Goal: Information Seeking & Learning: Learn about a topic

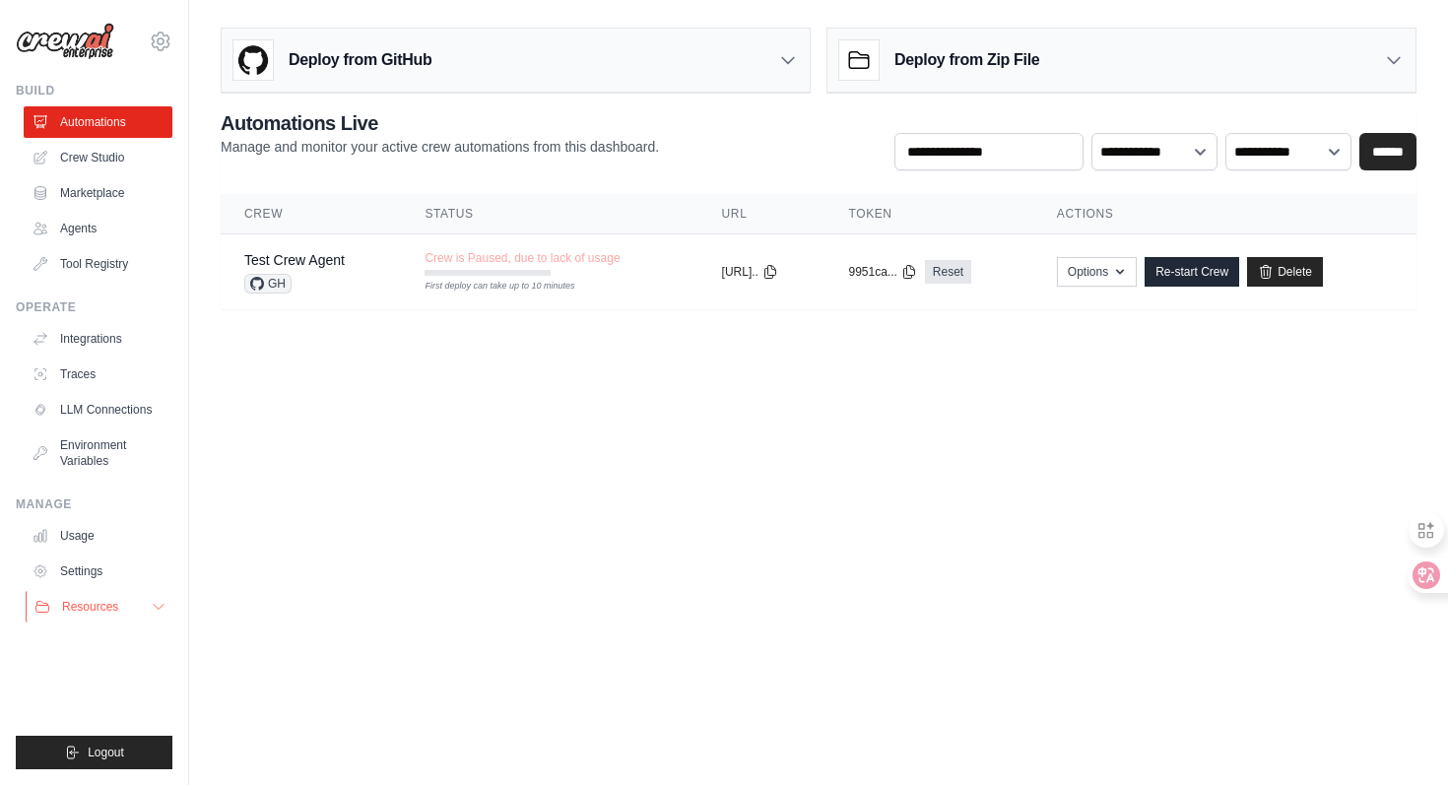
click at [105, 615] on button "Resources" at bounding box center [100, 607] width 149 height 32
click at [608, 275] on div "Crew is Paused, due to lack of usage First deploy can take up to 10 minutes" at bounding box center [522, 263] width 195 height 26
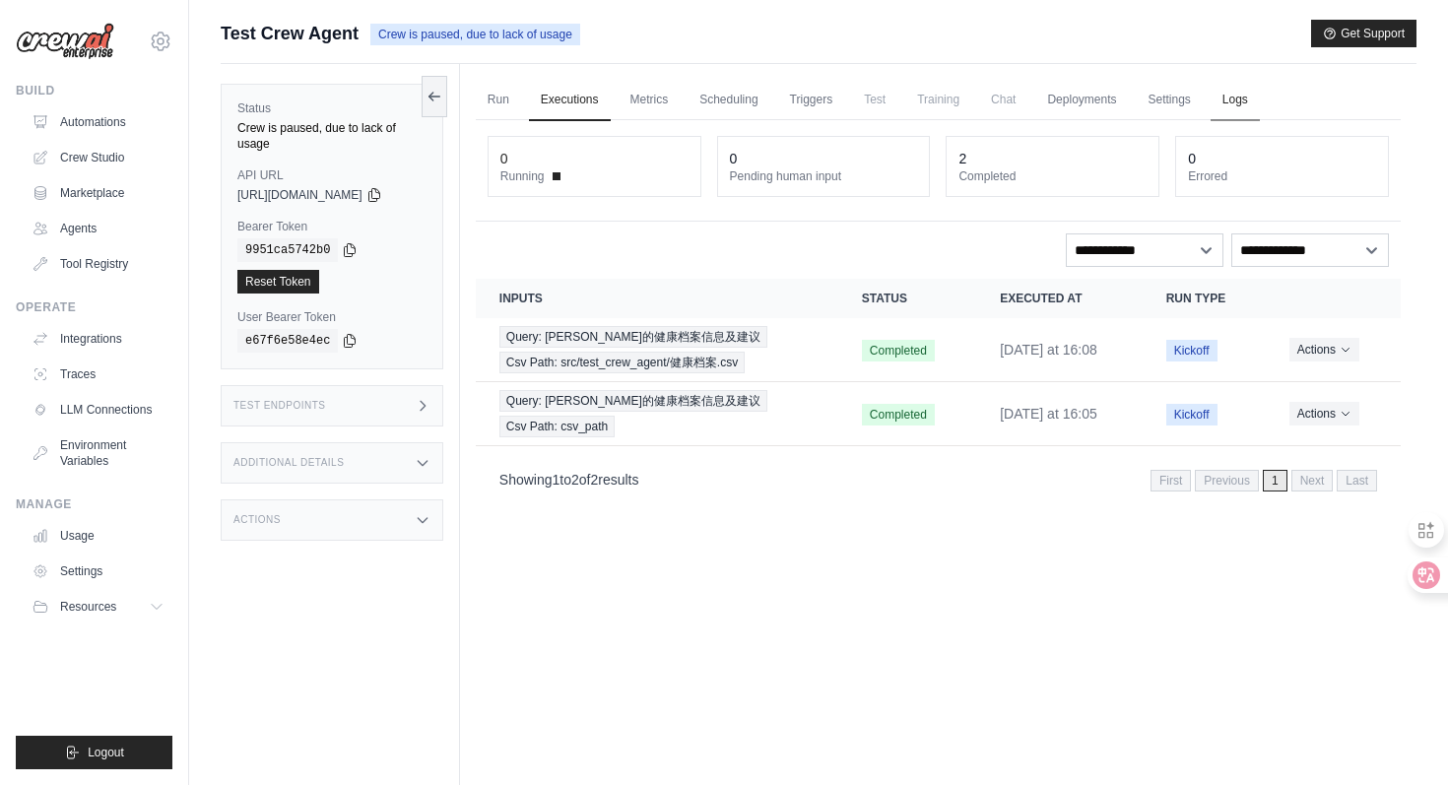
click at [1260, 103] on link "Logs" at bounding box center [1235, 100] width 49 height 41
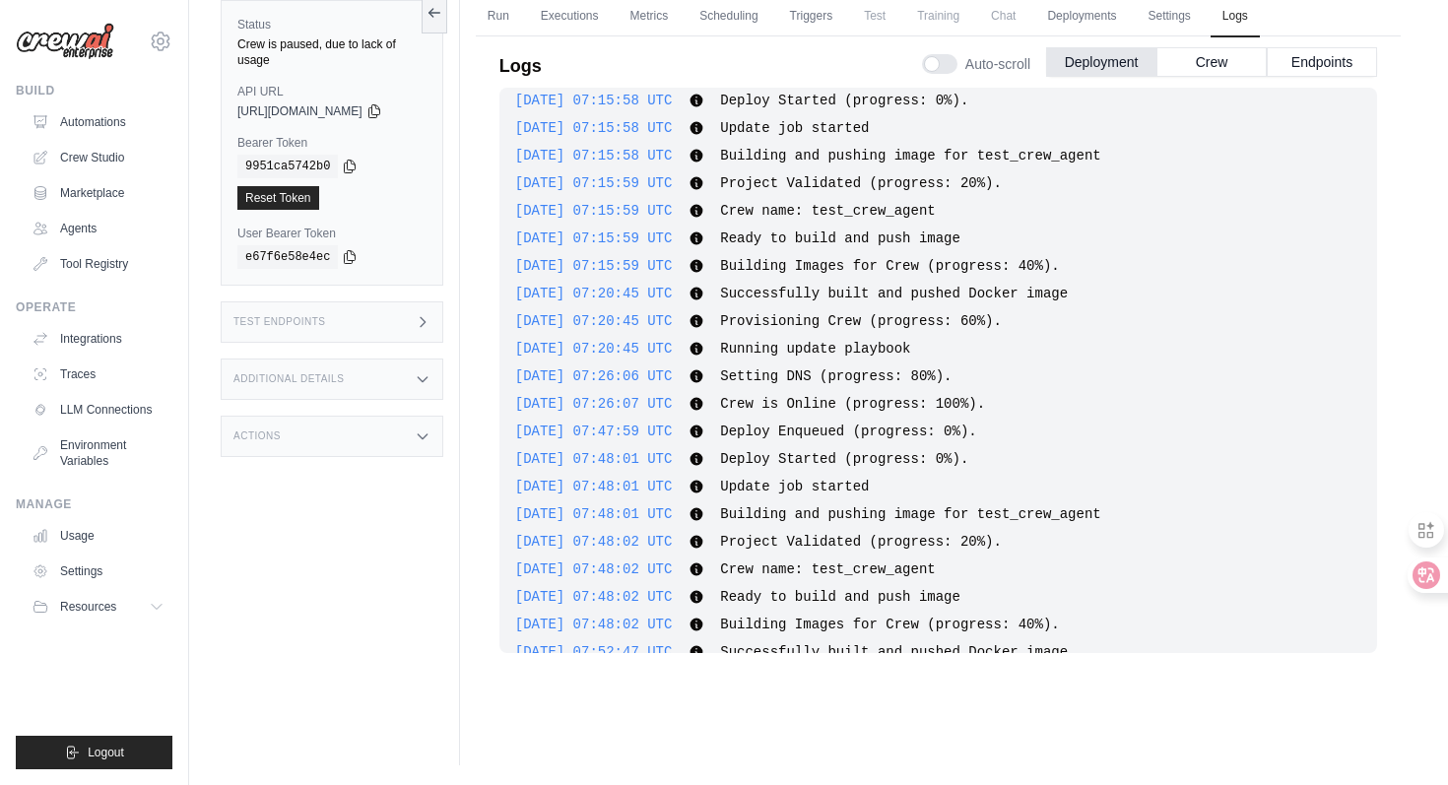
scroll to position [730, 0]
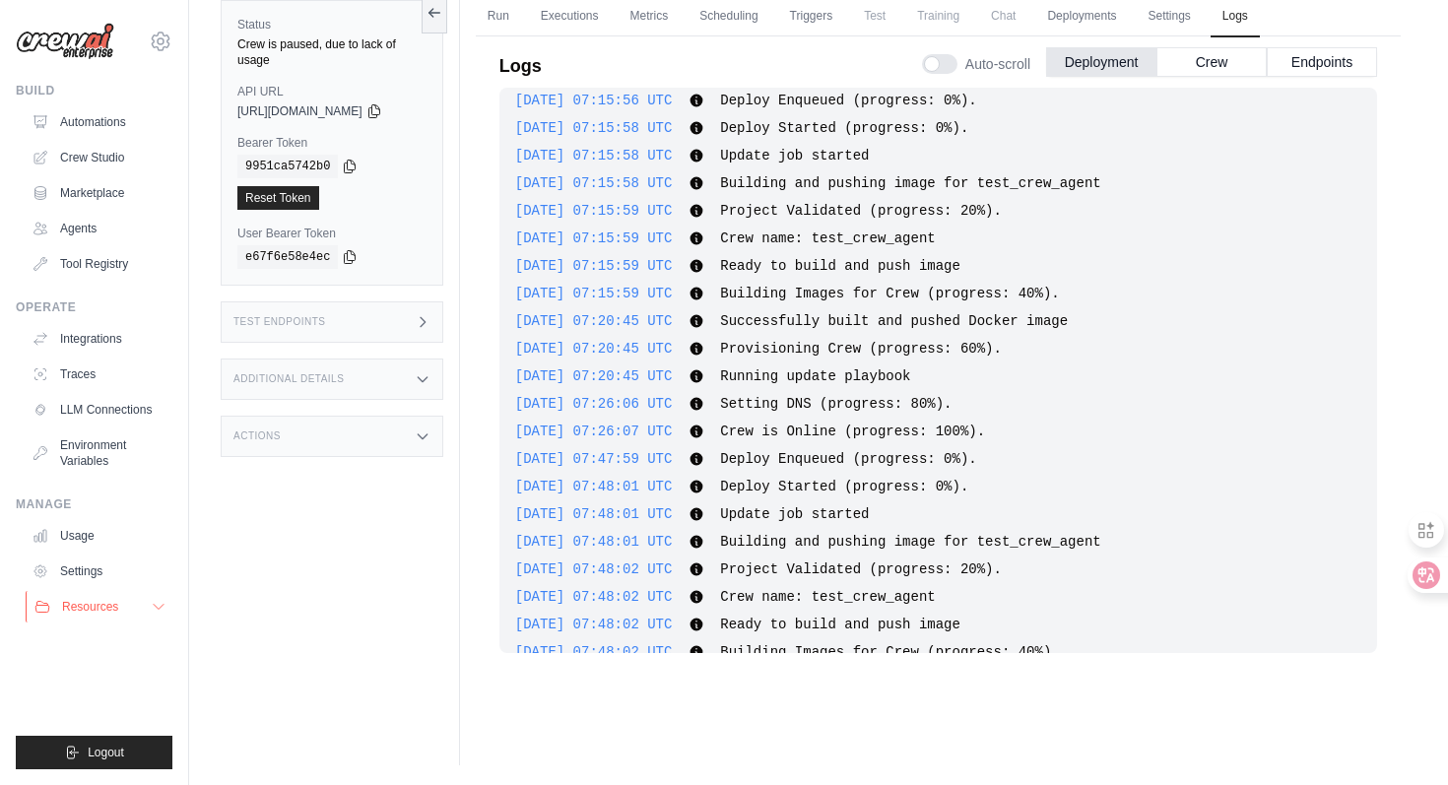
click at [145, 606] on button "Resources" at bounding box center [100, 607] width 149 height 32
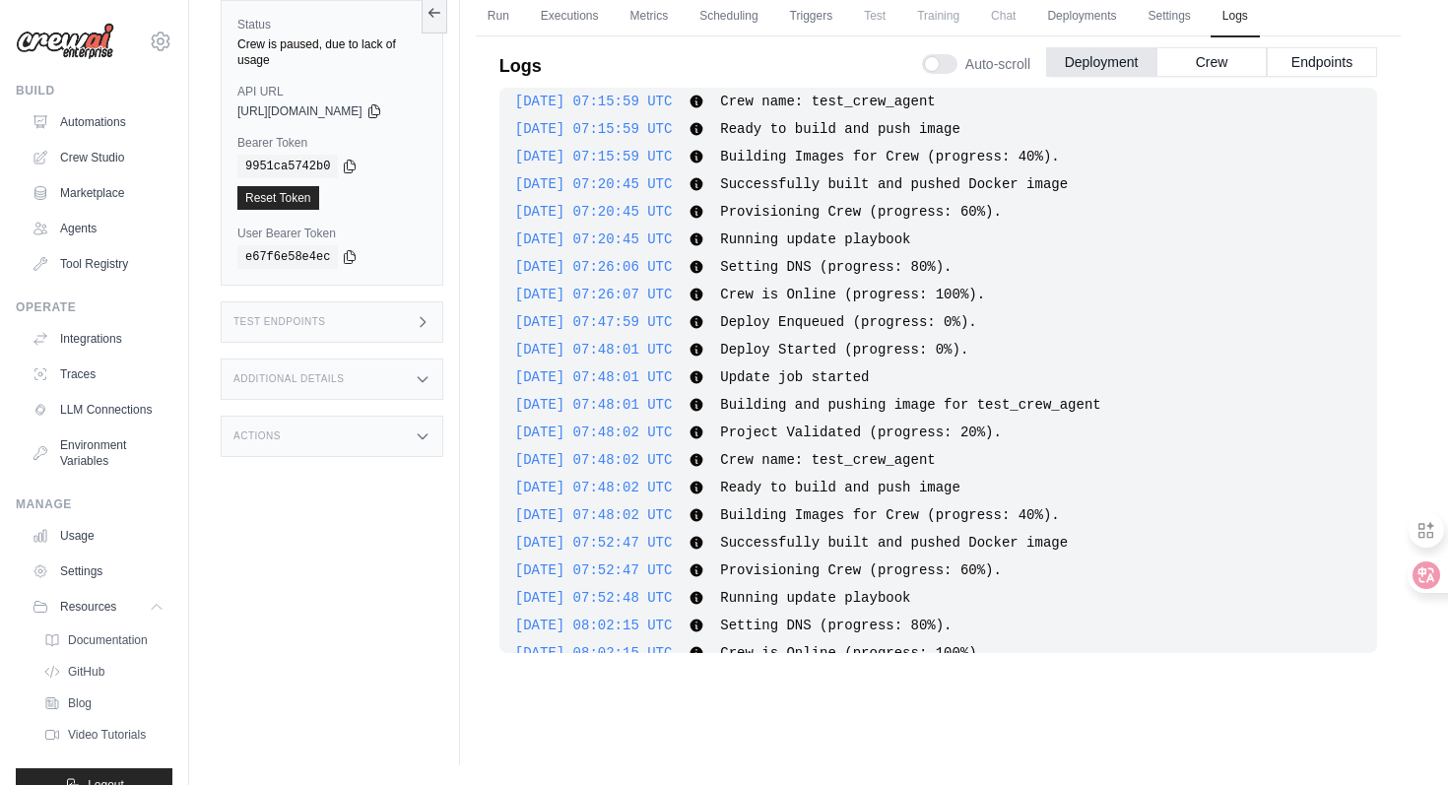
scroll to position [956, 0]
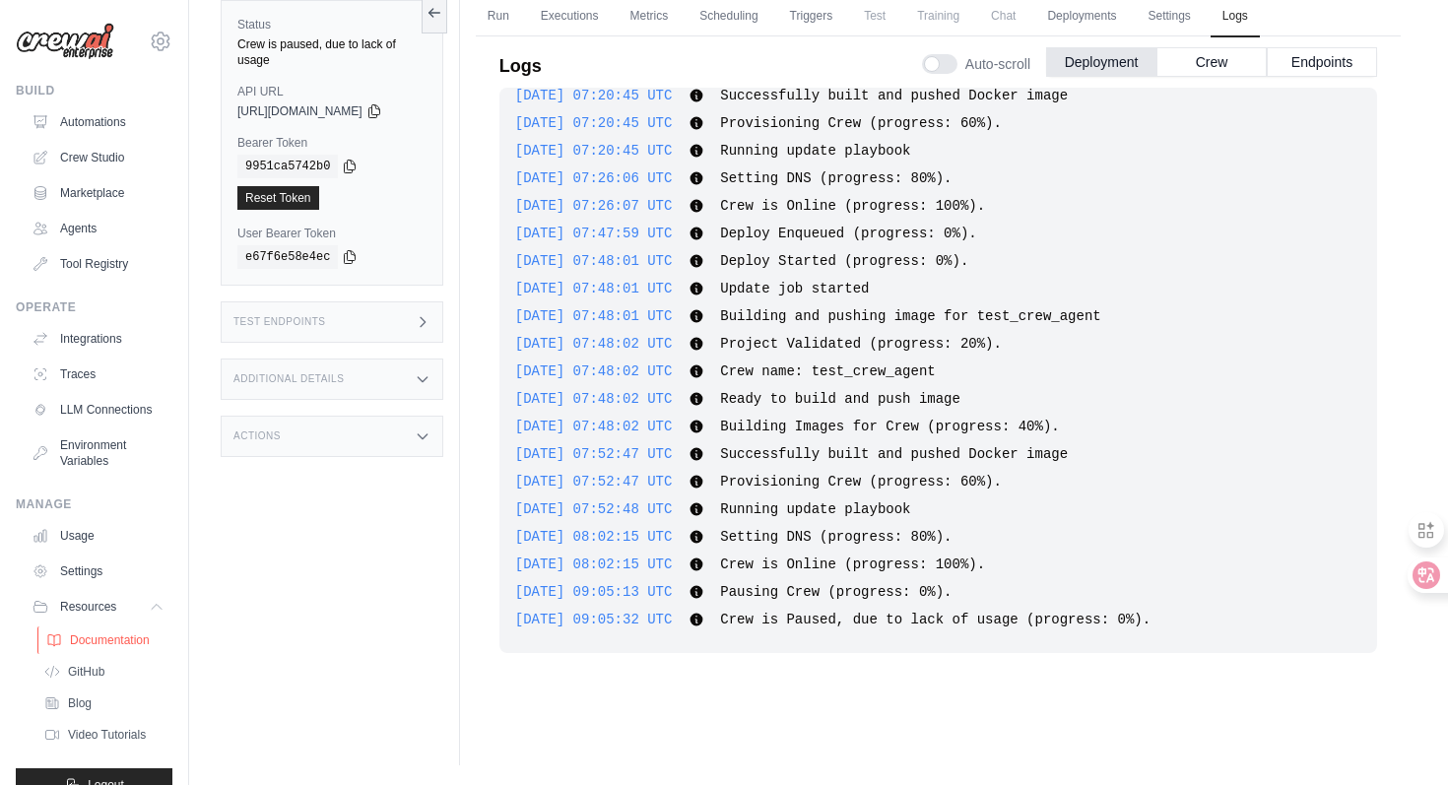
click at [95, 642] on span "Documentation" at bounding box center [110, 641] width 80 height 16
